Goal: Information Seeking & Learning: Learn about a topic

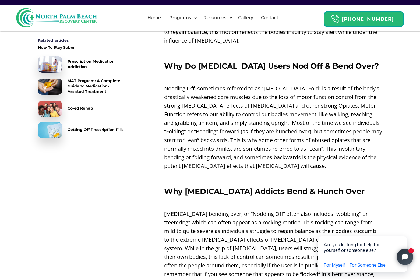
scroll to position [378, 0]
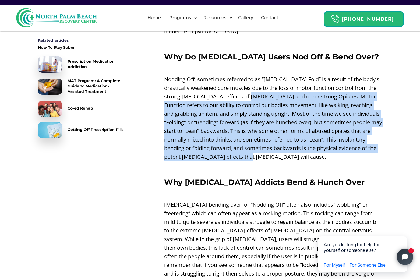
drag, startPoint x: 263, startPoint y: 84, endPoint x: 273, endPoint y: 145, distance: 61.4
click at [273, 145] on p "Nodding Off, sometimes referred to as “[MEDICAL_DATA] Fold” is a result of the …" at bounding box center [273, 118] width 218 height 86
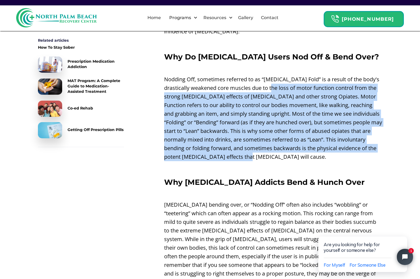
drag, startPoint x: 285, startPoint y: 145, endPoint x: 287, endPoint y: 76, distance: 69.2
click at [287, 76] on p "Nodding Off, sometimes referred to as “[MEDICAL_DATA] Fold” is a result of the …" at bounding box center [273, 118] width 218 height 86
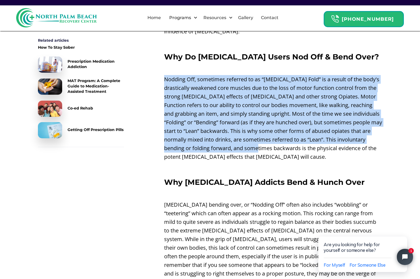
drag, startPoint x: 277, startPoint y: 66, endPoint x: 275, endPoint y: 135, distance: 69.2
click at [275, 135] on p "Nodding Off, sometimes referred to as “[MEDICAL_DATA] Fold” is a result of the …" at bounding box center [273, 118] width 218 height 86
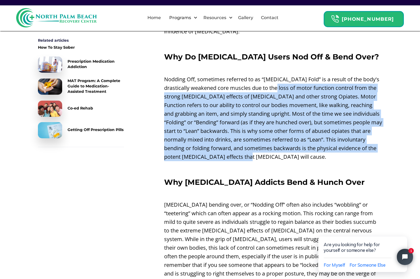
drag, startPoint x: 282, startPoint y: 144, endPoint x: 293, endPoint y: 73, distance: 71.5
click at [293, 75] on p "Nodding Off, sometimes referred to as “[MEDICAL_DATA] Fold” is a result of the …" at bounding box center [273, 118] width 218 height 86
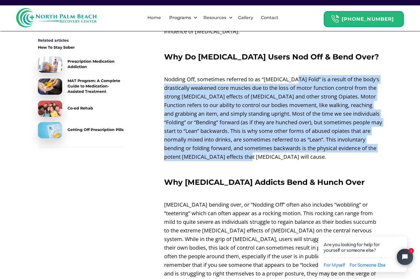
click at [293, 75] on p "Nodding Off, sometimes referred to as “[MEDICAL_DATA] Fold” is a result of the …" at bounding box center [273, 118] width 218 height 86
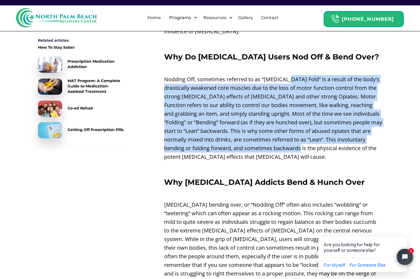
drag, startPoint x: 293, startPoint y: 73, endPoint x: 290, endPoint y: 139, distance: 65.7
click at [290, 139] on p "Nodding Off, sometimes referred to as “[MEDICAL_DATA] Fold” is a result of the …" at bounding box center [273, 118] width 218 height 86
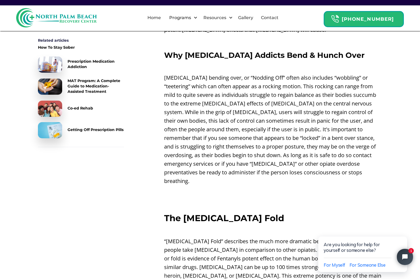
scroll to position [507, 0]
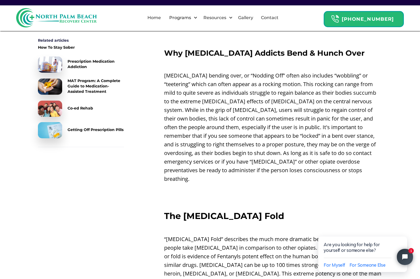
click at [290, 138] on p "[MEDICAL_DATA] bending over, or “Nodding Off” often also includes “wobbling” or…" at bounding box center [273, 127] width 218 height 112
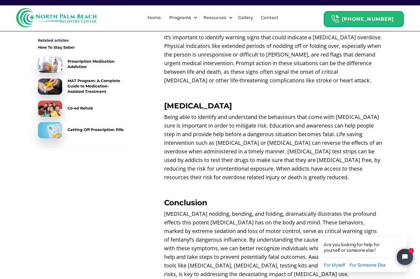
scroll to position [1134, 0]
